Goal: Task Accomplishment & Management: Manage account settings

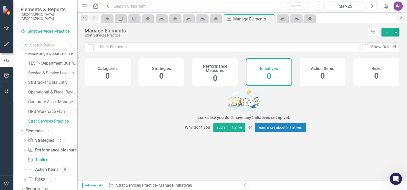
scroll to position [1, 0]
click at [8, 182] on icon "button" at bounding box center [6, 183] width 4 height 5
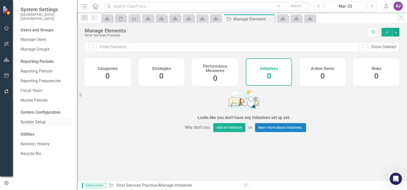
click at [29, 120] on link "System Setup" at bounding box center [45, 123] width 51 height 6
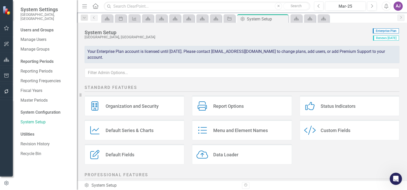
click at [237, 129] on div "Menu and Element Names" at bounding box center [240, 131] width 55 height 6
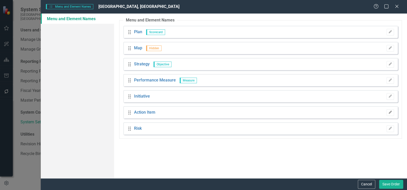
click at [389, 112] on icon "button" at bounding box center [389, 112] width 3 height 3
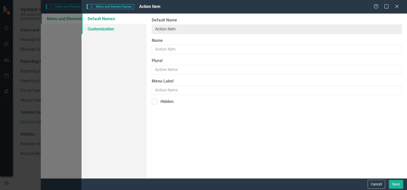
click at [117, 27] on link "Customization" at bounding box center [113, 29] width 65 height 10
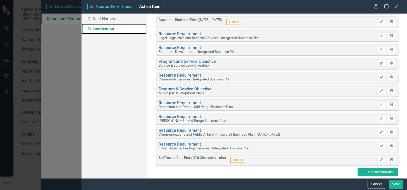
scroll to position [112, 0]
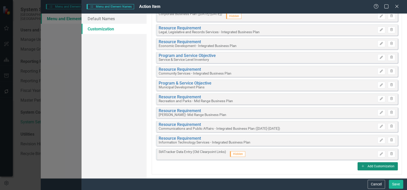
click at [372, 166] on button "Add Add Customization" at bounding box center [377, 167] width 40 height 8
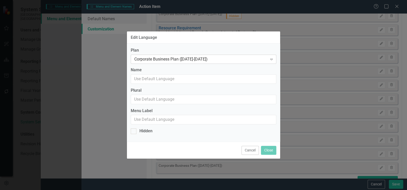
click at [273, 60] on icon "Expand" at bounding box center [271, 59] width 5 height 4
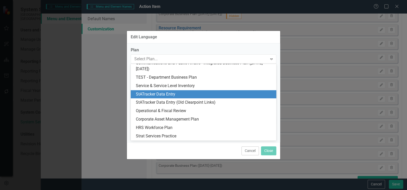
scroll to position [218, 0]
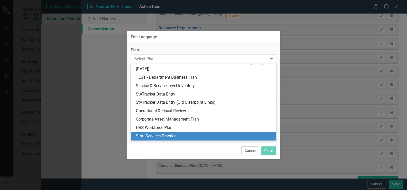
click at [197, 136] on div "Strat Services Practice" at bounding box center [204, 137] width 137 height 6
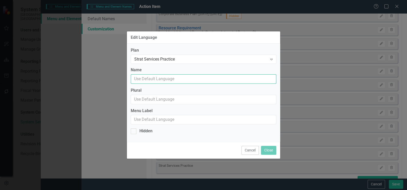
click at [166, 80] on input "Name" at bounding box center [203, 79] width 145 height 9
click at [161, 78] on input "Name" at bounding box center [203, 79] width 145 height 9
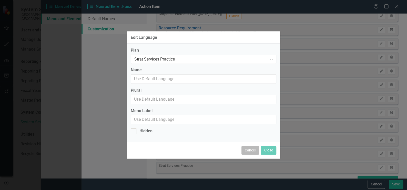
click at [247, 153] on button "Cancel" at bounding box center [249, 150] width 17 height 9
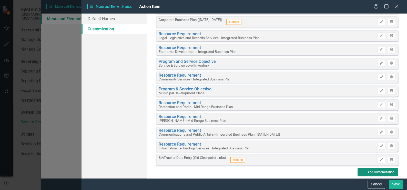
scroll to position [112, 0]
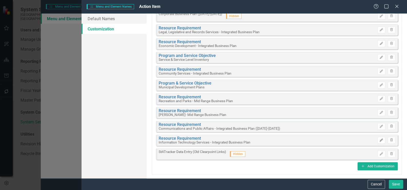
click at [379, 140] on icon "button" at bounding box center [380, 140] width 3 height 3
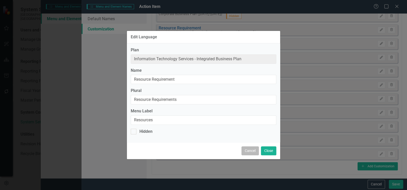
click at [246, 148] on button "Cancel" at bounding box center [249, 151] width 17 height 9
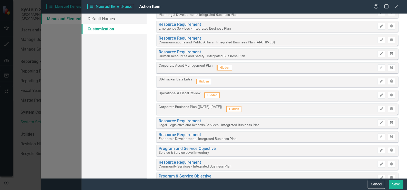
scroll to position [0, 0]
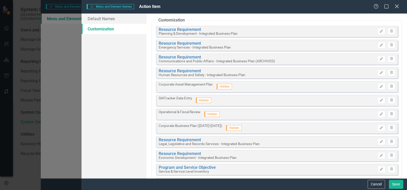
click at [395, 7] on icon "Close" at bounding box center [396, 6] width 6 height 5
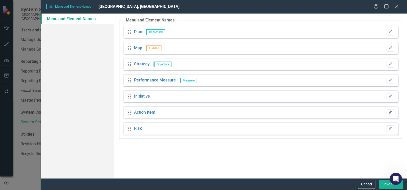
click at [390, 113] on icon "Edit" at bounding box center [390, 112] width 4 height 3
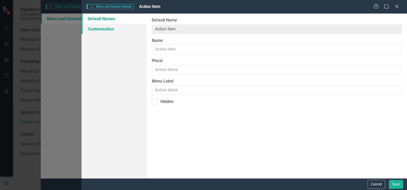
click at [111, 27] on link "Customization" at bounding box center [113, 29] width 65 height 10
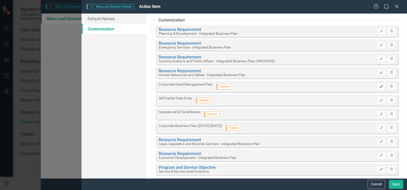
click at [377, 88] on button "Edit" at bounding box center [380, 86] width 7 height 7
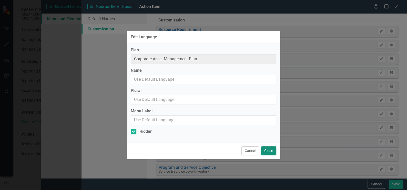
click at [265, 151] on button "Close" at bounding box center [268, 151] width 15 height 9
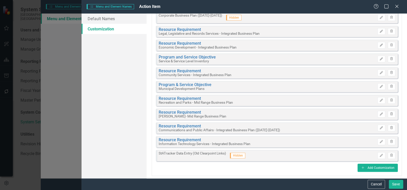
scroll to position [112, 0]
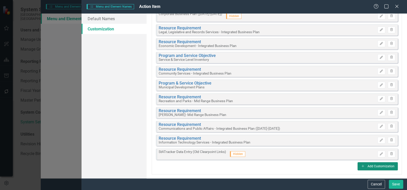
click at [368, 165] on button "Add Add Customization" at bounding box center [377, 167] width 40 height 8
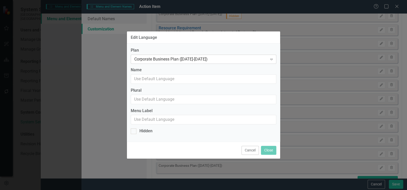
click at [271, 61] on icon "Expand" at bounding box center [271, 59] width 5 height 4
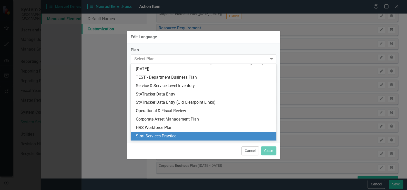
scroll to position [218, 0]
click at [195, 135] on div "Strat Services Practice" at bounding box center [204, 137] width 137 height 6
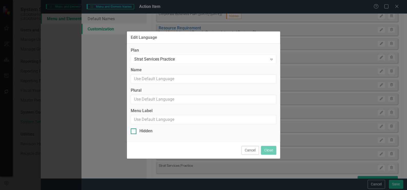
click at [135, 131] on div at bounding box center [134, 132] width 6 height 6
click at [134, 131] on input "Hidden" at bounding box center [132, 130] width 3 height 3
checkbox input "true"
click at [248, 151] on button "Cancel" at bounding box center [249, 150] width 17 height 9
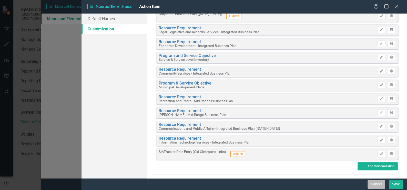
click at [378, 185] on button "Cancel" at bounding box center [375, 184] width 17 height 9
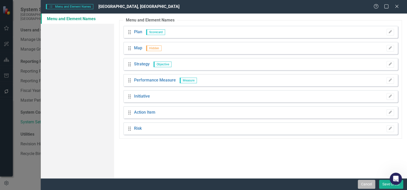
click at [368, 184] on button "Cancel" at bounding box center [365, 184] width 17 height 9
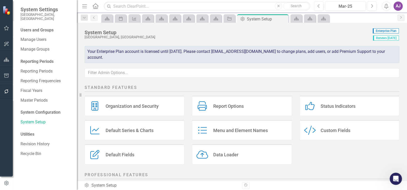
click at [247, 128] on div "Menu and Element Names" at bounding box center [240, 131] width 55 height 6
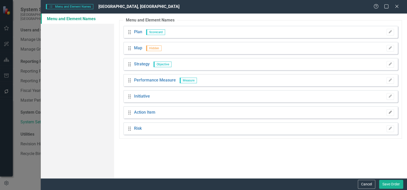
click at [388, 114] on icon "Edit" at bounding box center [390, 112] width 4 height 3
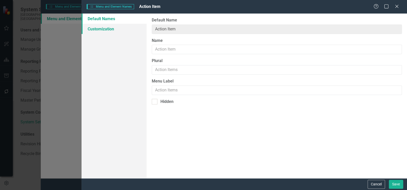
click at [104, 30] on link "Customization" at bounding box center [113, 29] width 65 height 10
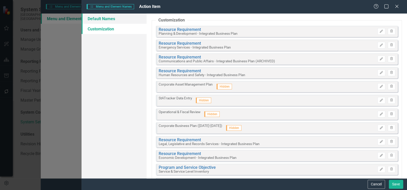
click at [104, 19] on link "Default Names" at bounding box center [113, 19] width 65 height 10
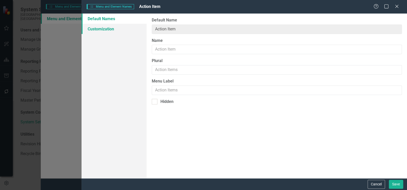
click at [104, 28] on link "Customization" at bounding box center [113, 29] width 65 height 10
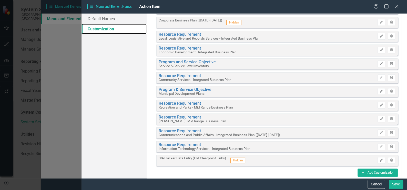
scroll to position [112, 0]
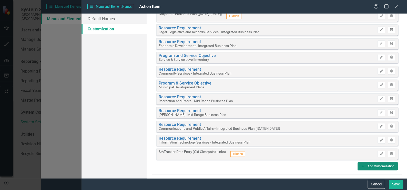
click at [375, 166] on button "Add Add Customization" at bounding box center [377, 167] width 40 height 8
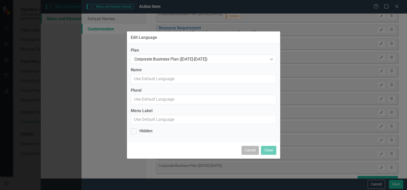
click at [249, 152] on button "Cancel" at bounding box center [249, 150] width 17 height 9
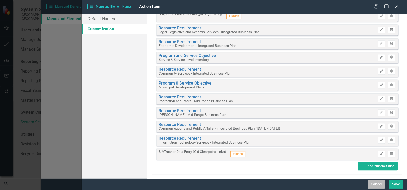
click at [379, 183] on button "Cancel" at bounding box center [375, 184] width 17 height 9
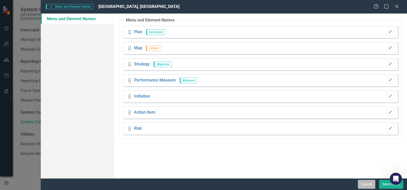
click at [367, 186] on button "Cancel" at bounding box center [365, 184] width 17 height 9
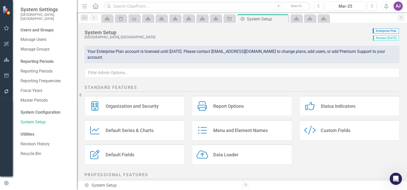
click at [317, 158] on div "Organization and Security Organization and Security Report Options Report Optio…" at bounding box center [242, 132] width 322 height 73
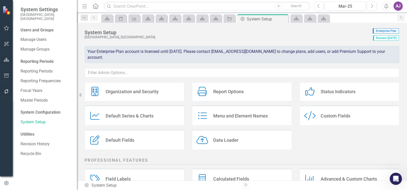
scroll to position [1, 0]
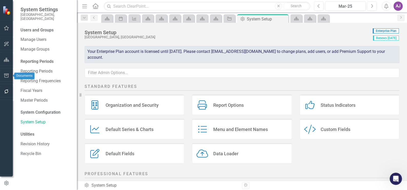
click at [5, 58] on icon "button" at bounding box center [6, 60] width 5 height 4
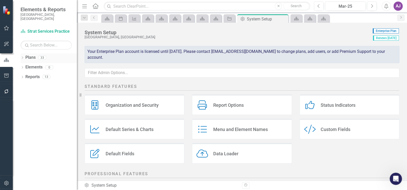
click at [33, 55] on link "Plans" at bounding box center [30, 58] width 10 height 6
